Goal: Information Seeking & Learning: Learn about a topic

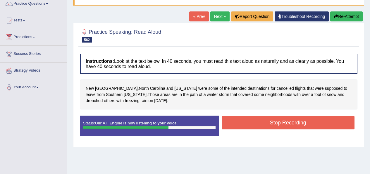
click at [316, 120] on button "Stop Recording" at bounding box center [288, 122] width 133 height 13
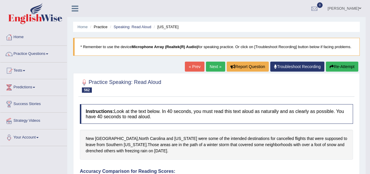
click at [216, 67] on link "Next »" at bounding box center [215, 66] width 19 height 10
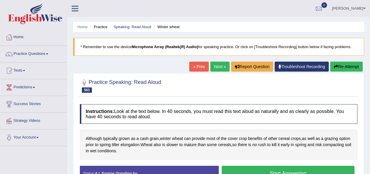
click at [307, 165] on div "Created with Highcharts 7.1.2 Great Too slow Too fast Time Speech pace meter: 0…" at bounding box center [290, 165] width 142 height 0
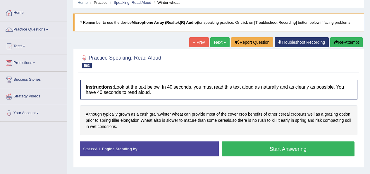
scroll to position [32, 0]
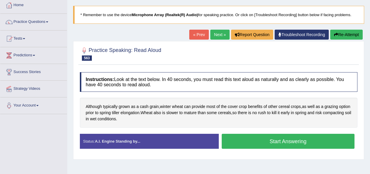
click at [307, 141] on button "Start Answering" at bounding box center [288, 141] width 133 height 15
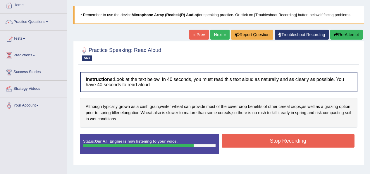
click at [309, 139] on button "Stop Recording" at bounding box center [288, 140] width 133 height 13
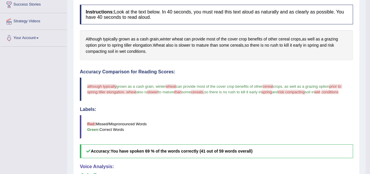
scroll to position [100, 0]
click at [98, 42] on span "Although" at bounding box center [94, 39] width 16 height 6
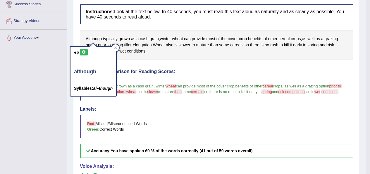
click at [83, 47] on div "although – Syllables: al–though" at bounding box center [94, 71] width 46 height 49
click at [84, 52] on icon at bounding box center [84, 52] width 4 height 4
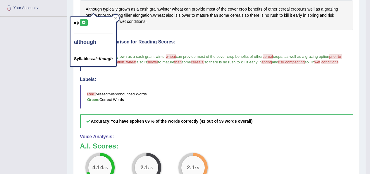
scroll to position [131, 0]
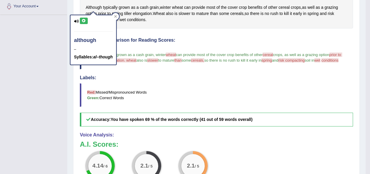
click at [167, 80] on h4 "Labels:" at bounding box center [216, 77] width 273 height 5
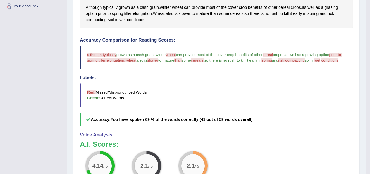
click at [112, 10] on span "typically" at bounding box center [110, 7] width 15 height 6
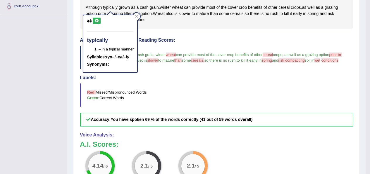
click at [98, 22] on icon at bounding box center [97, 21] width 4 height 4
click at [183, 10] on span "wheat" at bounding box center [177, 7] width 11 height 6
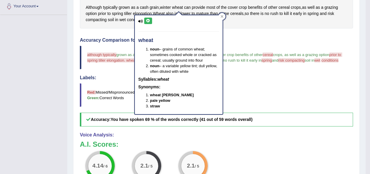
click at [148, 20] on icon at bounding box center [148, 21] width 4 height 4
click at [285, 6] on span "cereal" at bounding box center [284, 7] width 11 height 6
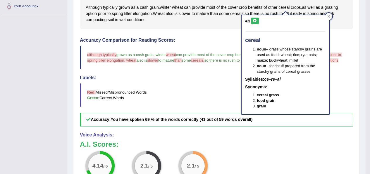
click at [254, 19] on icon at bounding box center [255, 21] width 4 height 4
click at [330, 16] on icon at bounding box center [329, 16] width 3 height 3
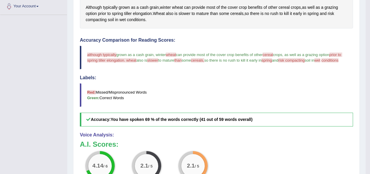
click at [338, 6] on span "grazing" at bounding box center [331, 7] width 13 height 6
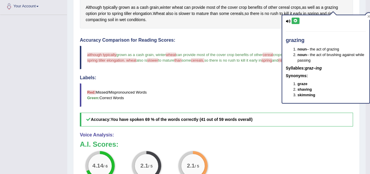
click at [297, 21] on icon at bounding box center [296, 21] width 4 height 4
click at [106, 14] on span "prior" at bounding box center [102, 14] width 8 height 6
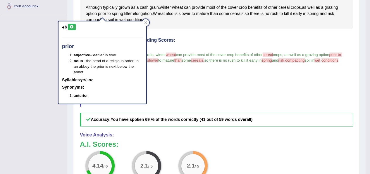
click at [72, 26] on icon at bounding box center [72, 27] width 4 height 4
click at [146, 13] on span "elongation" at bounding box center [142, 14] width 19 height 6
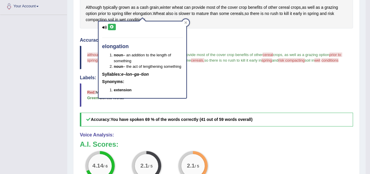
click at [112, 34] on div "elongation noun – an addition to the length of something noun – the act of leng…" at bounding box center [143, 59] width 88 height 76
click at [110, 27] on icon at bounding box center [112, 27] width 4 height 4
click at [129, 10] on span "grown" at bounding box center [124, 7] width 11 height 6
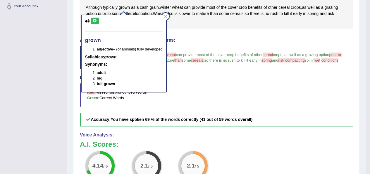
click at [96, 20] on icon at bounding box center [95, 21] width 4 height 4
click at [238, 14] on span "cereals" at bounding box center [236, 14] width 13 height 6
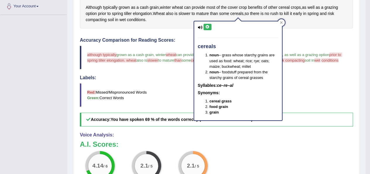
click at [208, 25] on icon at bounding box center [208, 27] width 4 height 4
click at [98, 20] on span "compacting" at bounding box center [96, 20] width 21 height 6
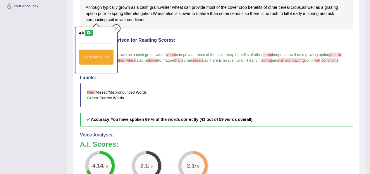
click at [89, 28] on div "word not found" at bounding box center [97, 49] width 42 height 45
click at [90, 34] on icon at bounding box center [89, 33] width 4 height 4
click at [184, 9] on div "Although typically grown as a cash grain , winter wheat can provide most of the…" at bounding box center [216, 14] width 273 height 30
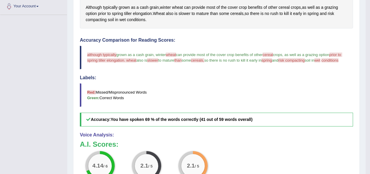
click at [179, 5] on span "wheat" at bounding box center [177, 7] width 11 height 6
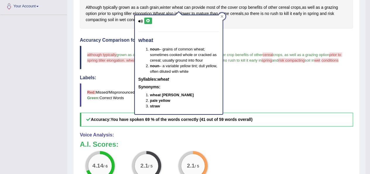
click at [149, 20] on icon at bounding box center [148, 21] width 4 height 4
click at [286, 106] on blockquote "Red: Missed/Mispronounced Words Green: Correct Words" at bounding box center [216, 94] width 273 height 23
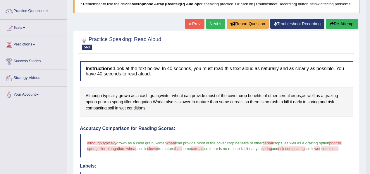
scroll to position [13, 0]
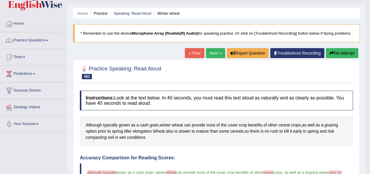
click at [345, 54] on button "Re-Attempt" at bounding box center [342, 53] width 32 height 10
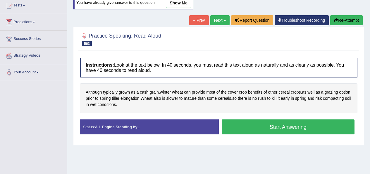
scroll to position [69, 0]
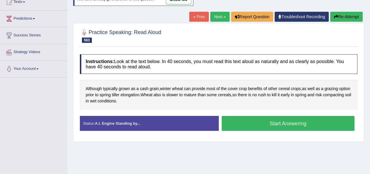
click at [306, 126] on button "Start Answering" at bounding box center [288, 123] width 133 height 15
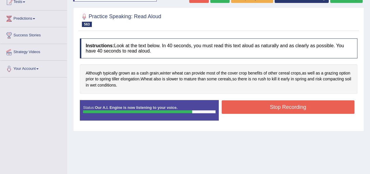
click at [327, 108] on button "Stop Recording" at bounding box center [288, 106] width 133 height 13
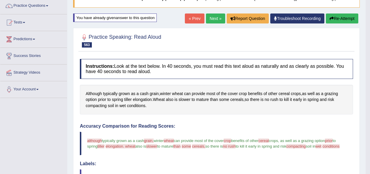
scroll to position [0, 0]
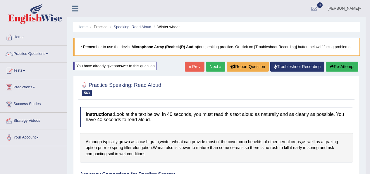
click at [336, 67] on button "Re-Attempt" at bounding box center [342, 66] width 32 height 10
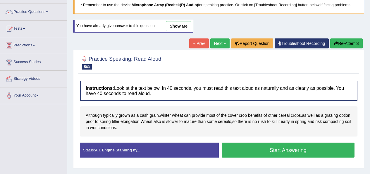
click at [290, 114] on span "cereal" at bounding box center [284, 115] width 11 height 6
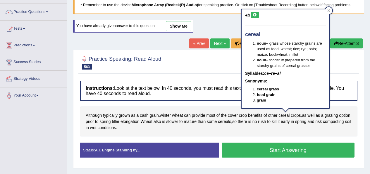
click at [256, 16] on icon at bounding box center [255, 15] width 4 height 4
click at [181, 113] on span "wheat" at bounding box center [177, 115] width 11 height 6
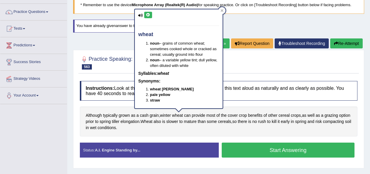
click at [150, 16] on icon at bounding box center [148, 15] width 4 height 4
click at [278, 145] on button "Start Answering" at bounding box center [288, 149] width 133 height 15
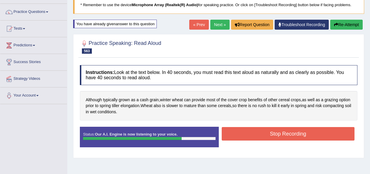
click at [331, 135] on button "Stop Recording" at bounding box center [288, 133] width 133 height 13
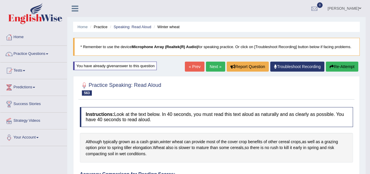
click at [218, 69] on link "Next »" at bounding box center [215, 66] width 19 height 10
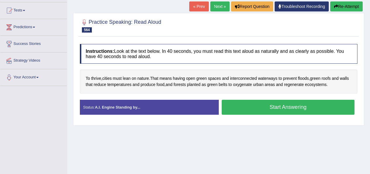
click at [306, 108] on button "Start Answering" at bounding box center [288, 107] width 133 height 15
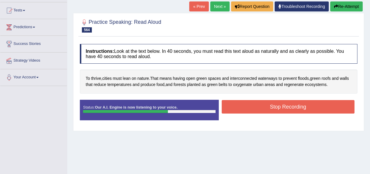
click at [328, 106] on button "Stop Recording" at bounding box center [288, 106] width 133 height 13
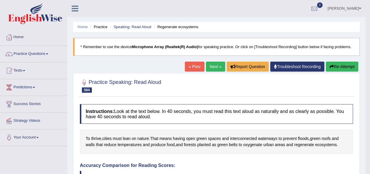
click at [213, 64] on link "Next »" at bounding box center [215, 66] width 19 height 10
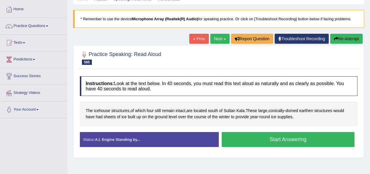
click at [314, 134] on button "Start Answering" at bounding box center [288, 139] width 133 height 15
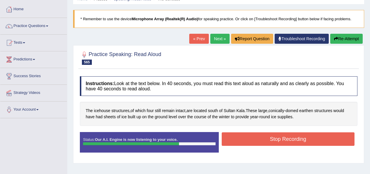
click at [314, 139] on button "Stop Recording" at bounding box center [288, 138] width 133 height 13
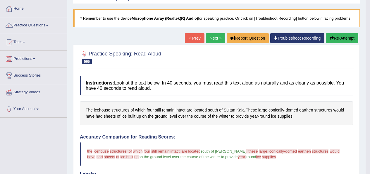
scroll to position [30, 0]
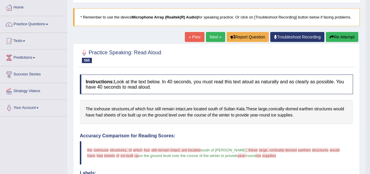
click at [354, 35] on button "Re-Attempt" at bounding box center [342, 37] width 32 height 10
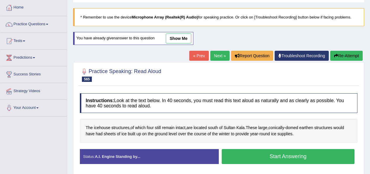
click at [309, 161] on button "Start Answering" at bounding box center [288, 156] width 133 height 15
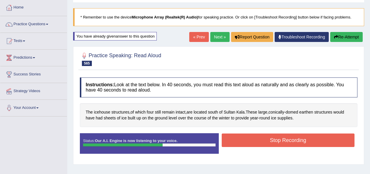
click at [328, 141] on button "Stop Recording" at bounding box center [288, 139] width 133 height 13
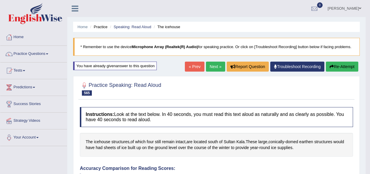
click at [210, 65] on link "Next »" at bounding box center [215, 66] width 19 height 10
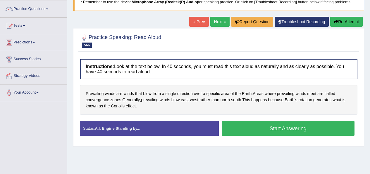
click at [323, 128] on button "Start Answering" at bounding box center [288, 128] width 133 height 15
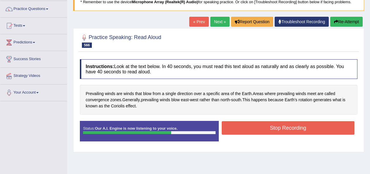
click at [324, 129] on button "Stop Recording" at bounding box center [288, 127] width 133 height 13
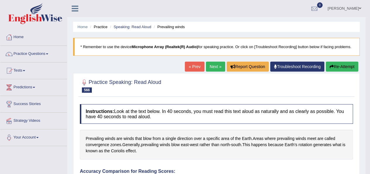
click at [215, 64] on link "Next »" at bounding box center [215, 66] width 19 height 10
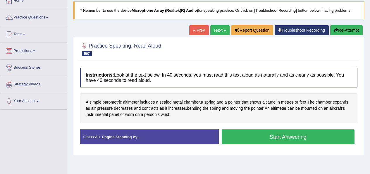
click at [321, 133] on button "Start Answering" at bounding box center [288, 136] width 133 height 15
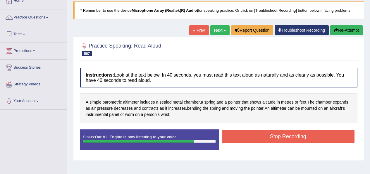
click at [330, 138] on button "Stop Recording" at bounding box center [288, 135] width 133 height 13
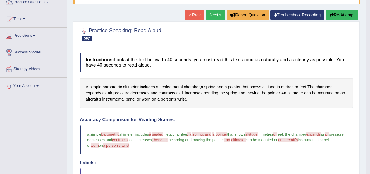
scroll to position [43, 0]
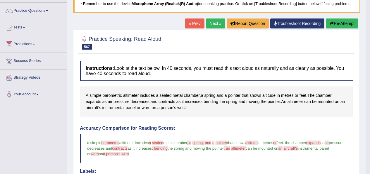
click at [112, 95] on span "barometric" at bounding box center [112, 95] width 19 height 6
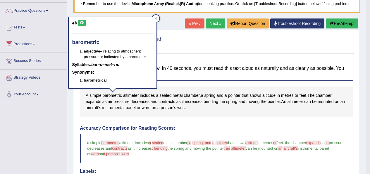
click at [82, 21] on icon at bounding box center [82, 23] width 4 height 4
click at [127, 94] on span "altimeter" at bounding box center [131, 95] width 16 height 6
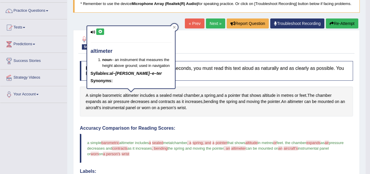
click at [97, 30] on button at bounding box center [100, 31] width 8 height 6
click at [276, 95] on span "altitude" at bounding box center [269, 95] width 13 height 6
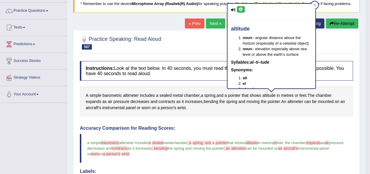
click at [243, 9] on icon at bounding box center [241, 10] width 4 height 4
click at [236, 95] on span "pointer" at bounding box center [234, 95] width 13 height 6
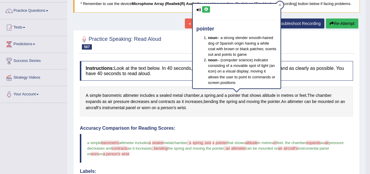
click at [208, 9] on icon at bounding box center [206, 10] width 4 height 4
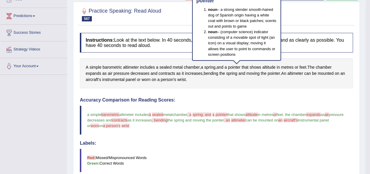
scroll to position [71, 0]
click at [151, 69] on span "includes" at bounding box center [147, 67] width 15 height 6
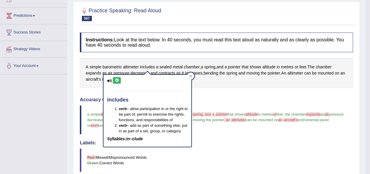
click at [117, 78] on icon at bounding box center [117, 80] width 4 height 4
click at [137, 71] on div "includes verb – allow participation in or the right to be part of; permit to ex…" at bounding box center [147, 108] width 89 height 77
click at [191, 76] on icon at bounding box center [191, 76] width 3 height 3
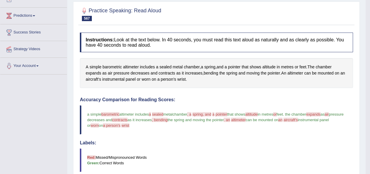
click at [143, 76] on span "decreases" at bounding box center [140, 73] width 19 height 6
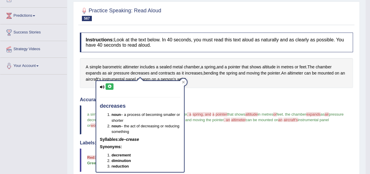
click at [110, 86] on icon at bounding box center [109, 87] width 4 height 4
click at [217, 73] on span "bending" at bounding box center [211, 73] width 15 height 6
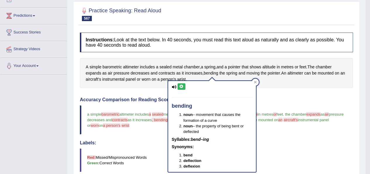
click at [183, 85] on icon at bounding box center [181, 87] width 4 height 4
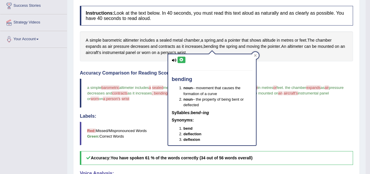
scroll to position [100, 0]
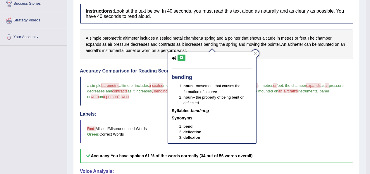
click at [301, 46] on span "altimeter" at bounding box center [296, 44] width 16 height 6
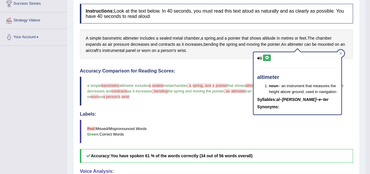
click at [342, 53] on icon at bounding box center [341, 53] width 3 height 3
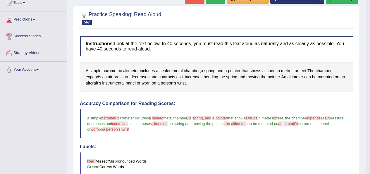
scroll to position [65, 0]
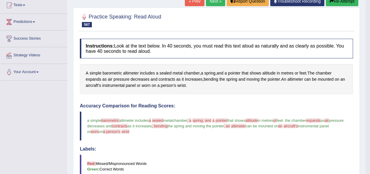
click at [280, 72] on span "in" at bounding box center [278, 73] width 3 height 6
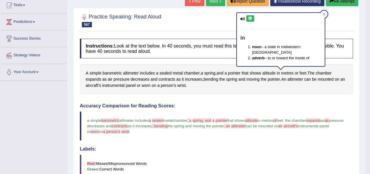
click at [246, 8] on div "Practice Speaking: Read Aloud 567 Barometric altimeter Instructions: Look at th…" at bounding box center [216, 162] width 287 height 308
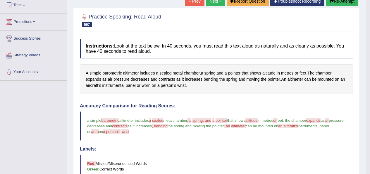
click at [270, 74] on span "altitude" at bounding box center [269, 73] width 13 height 6
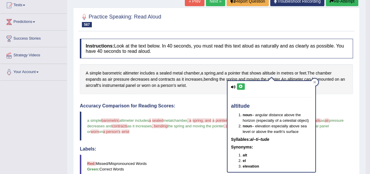
click at [240, 85] on icon at bounding box center [241, 87] width 4 height 4
click at [313, 84] on div at bounding box center [315, 81] width 7 height 7
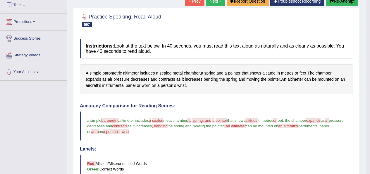
click at [342, 4] on button "Re-Attempt" at bounding box center [342, 1] width 32 height 10
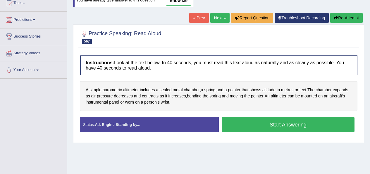
click at [307, 125] on button "Start Answering" at bounding box center [288, 124] width 133 height 15
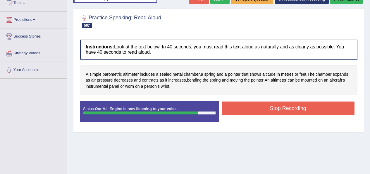
click at [321, 110] on button "Stop Recording" at bounding box center [288, 107] width 133 height 13
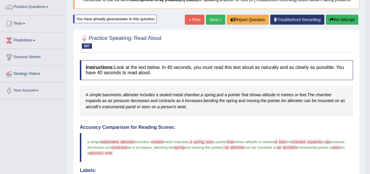
scroll to position [47, 0]
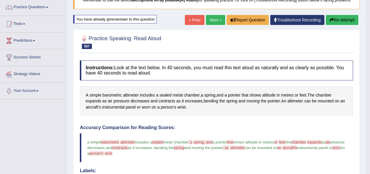
click at [212, 24] on link "Next »" at bounding box center [215, 20] width 19 height 10
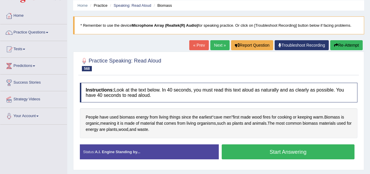
scroll to position [29, 0]
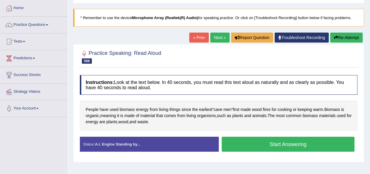
click at [305, 143] on button "Start Answering" at bounding box center [288, 143] width 133 height 15
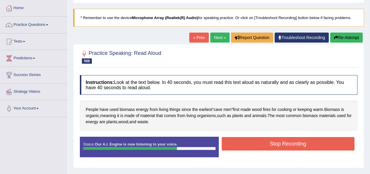
click at [316, 144] on button "Stop Recording" at bounding box center [288, 143] width 133 height 13
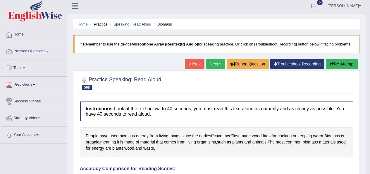
scroll to position [0, 0]
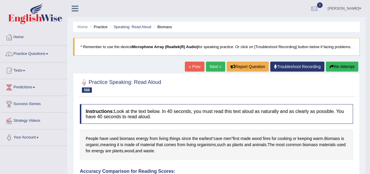
click at [212, 62] on link "Next »" at bounding box center [215, 66] width 19 height 10
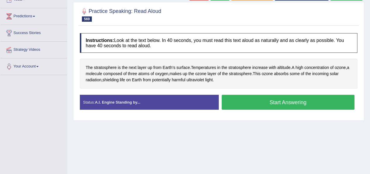
click at [316, 105] on button "Start Answering" at bounding box center [288, 102] width 133 height 15
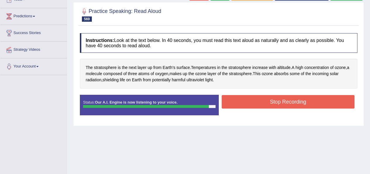
click at [319, 102] on button "Stop Recording" at bounding box center [288, 101] width 133 height 13
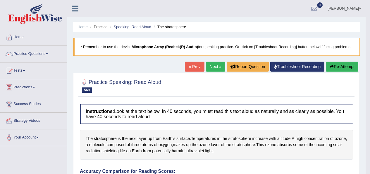
click at [217, 69] on link "Next »" at bounding box center [215, 66] width 19 height 10
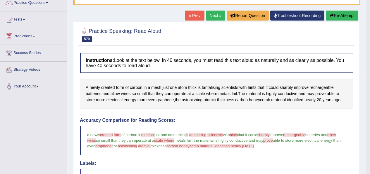
scroll to position [51, 0]
click at [217, 90] on span "tantalising" at bounding box center [211, 88] width 18 height 6
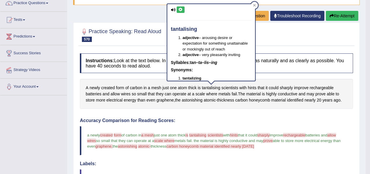
click at [180, 10] on icon at bounding box center [181, 10] width 4 height 4
click at [160, 88] on span "mesh" at bounding box center [156, 88] width 10 height 6
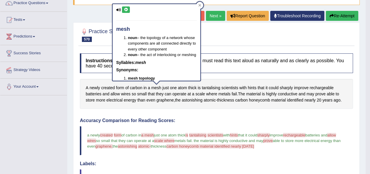
click at [138, 20] on hr at bounding box center [156, 20] width 81 height 0
click at [127, 9] on icon at bounding box center [126, 10] width 4 height 4
